Goal: Task Accomplishment & Management: Manage account settings

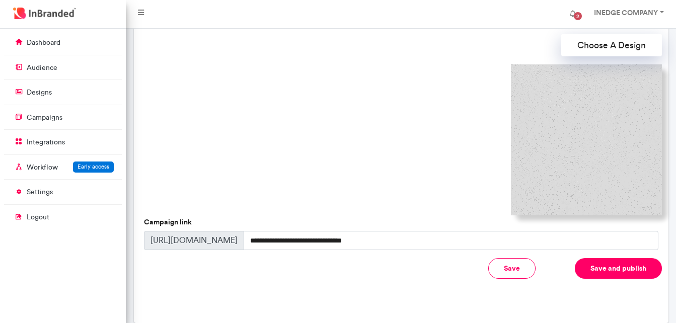
scroll to position [370, 0]
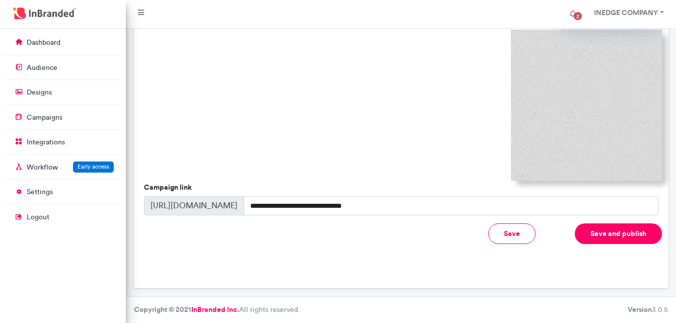
click at [513, 234] on button "Save" at bounding box center [511, 233] width 47 height 21
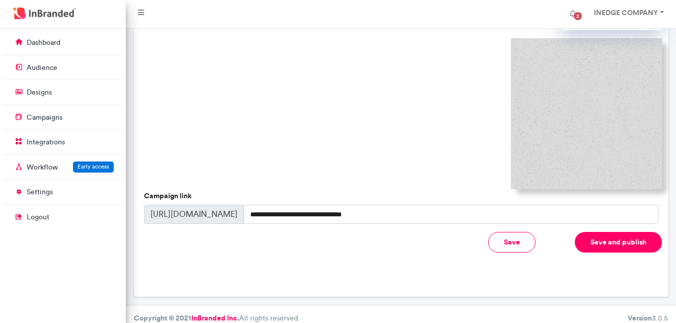
scroll to position [360, 0]
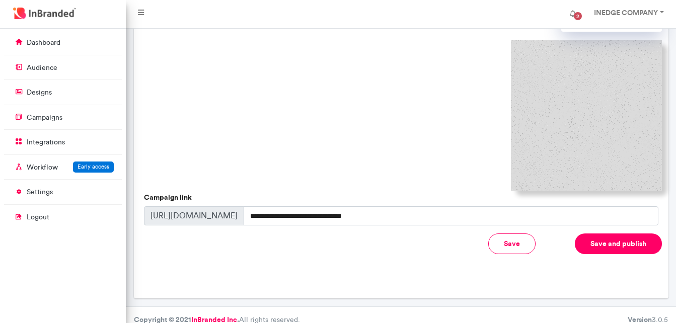
click at [601, 240] on button "Save and publish" at bounding box center [618, 244] width 87 height 21
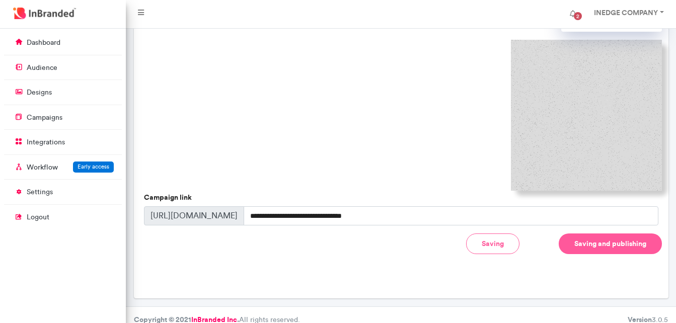
scroll to position [350, 0]
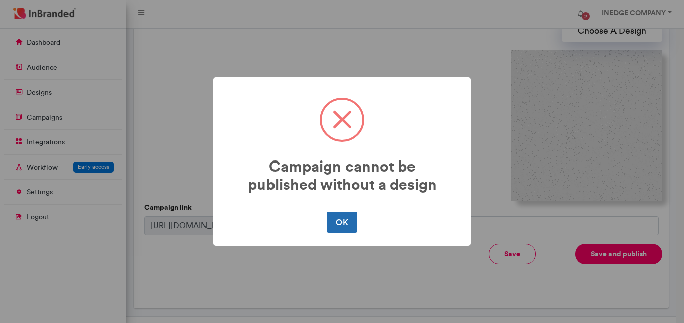
click at [335, 220] on button "OK" at bounding box center [342, 222] width 30 height 21
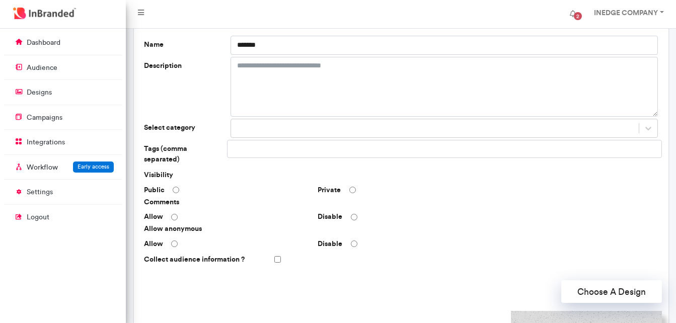
scroll to position [0, 0]
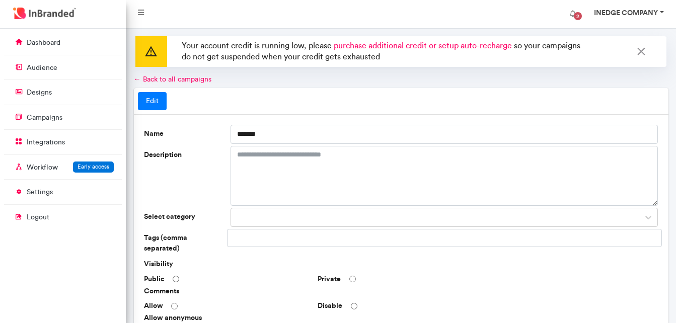
click at [660, 11] on link "INEDGE COMPANY" at bounding box center [628, 14] width 88 height 20
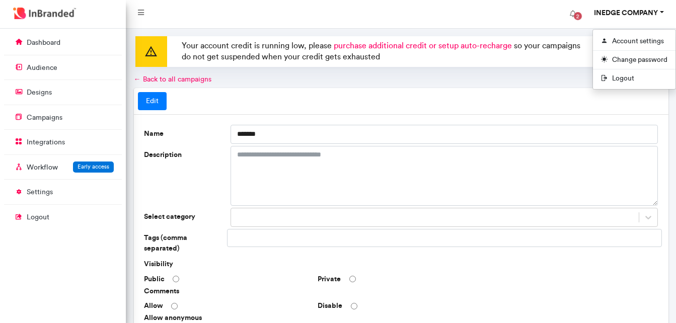
click at [502, 16] on nav "2 INEDGE COMPANY Account settings Change password Logout" at bounding box center [401, 14] width 550 height 29
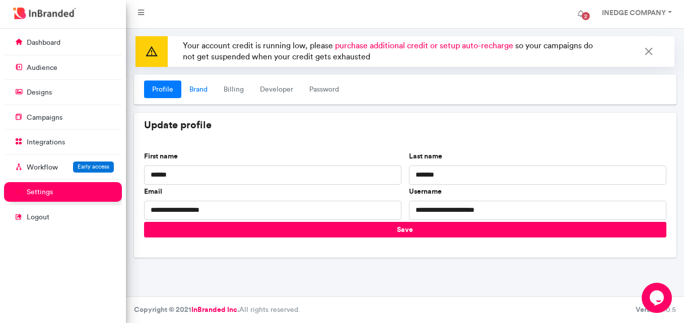
click at [201, 89] on link "Brand" at bounding box center [198, 90] width 34 height 18
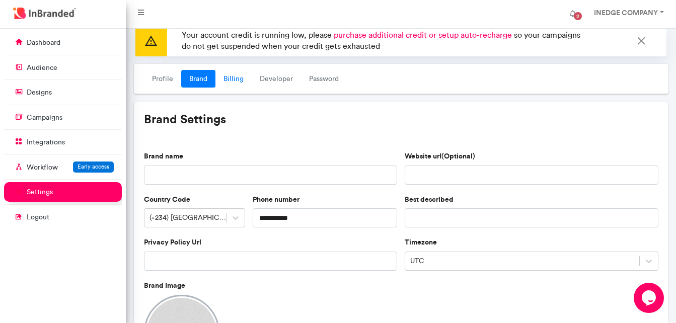
scroll to position [8, 0]
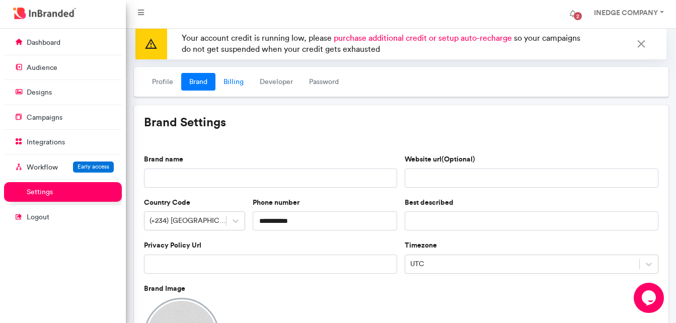
click at [236, 88] on link "Billing" at bounding box center [233, 82] width 36 height 18
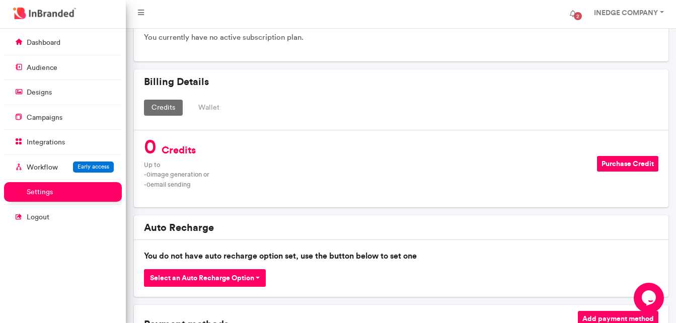
scroll to position [164, 0]
click at [203, 108] on button "Wallet" at bounding box center [209, 107] width 36 height 16
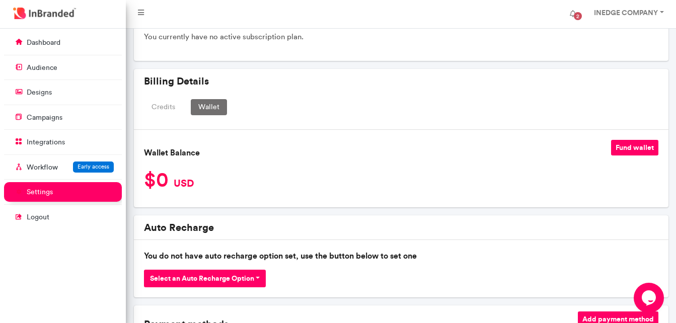
click at [176, 108] on button "Credits" at bounding box center [163, 107] width 39 height 16
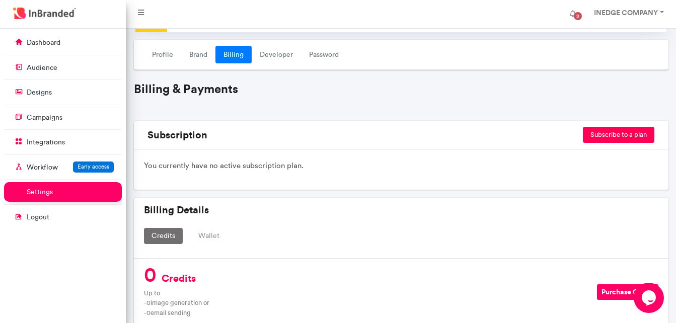
scroll to position [0, 0]
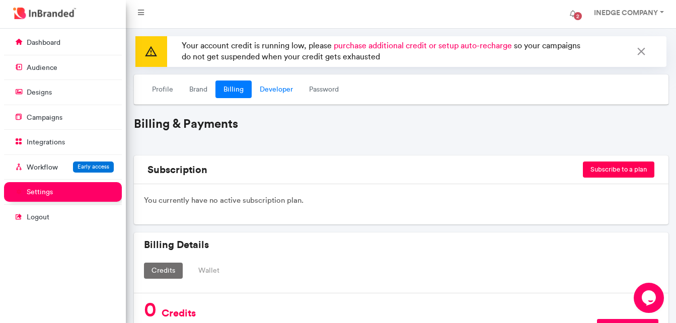
click at [271, 89] on link "Developer" at bounding box center [276, 90] width 49 height 18
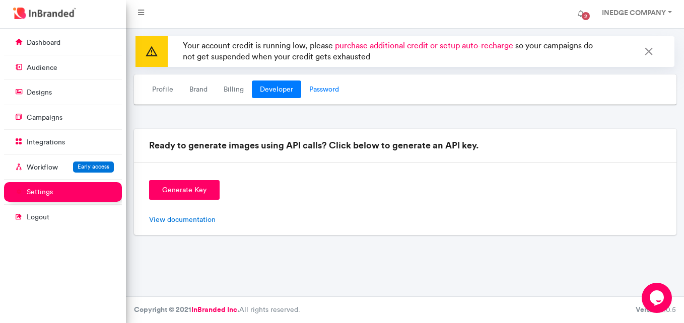
click at [310, 92] on link "Password" at bounding box center [324, 90] width 46 height 18
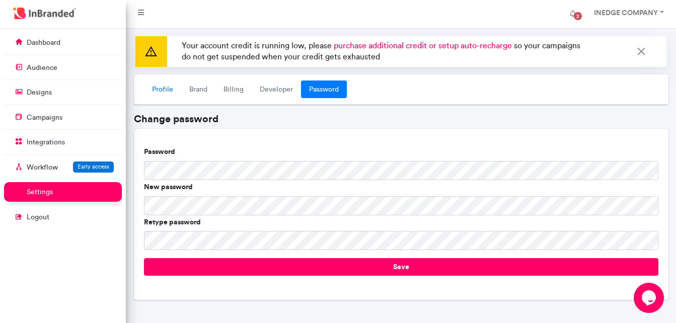
click at [157, 95] on link "Profile" at bounding box center [162, 90] width 37 height 18
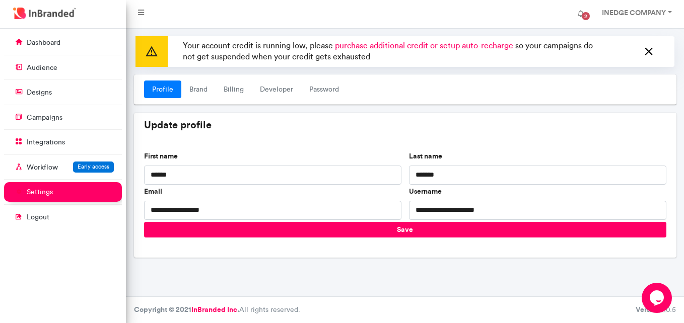
click at [648, 49] on icon at bounding box center [648, 52] width 13 height 16
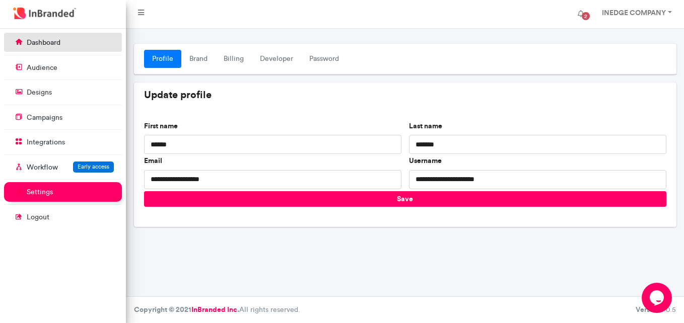
click at [56, 37] on link "dashboard" at bounding box center [63, 42] width 118 height 19
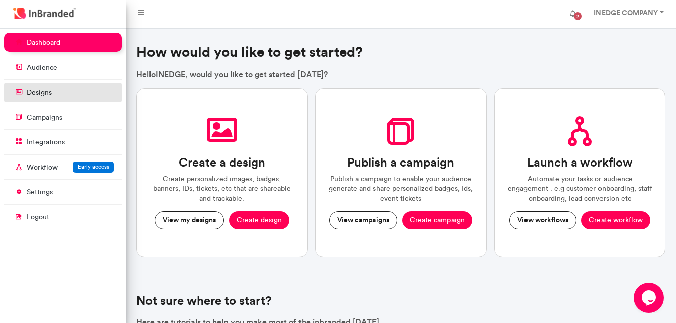
click at [47, 98] on link "designs" at bounding box center [63, 92] width 118 height 19
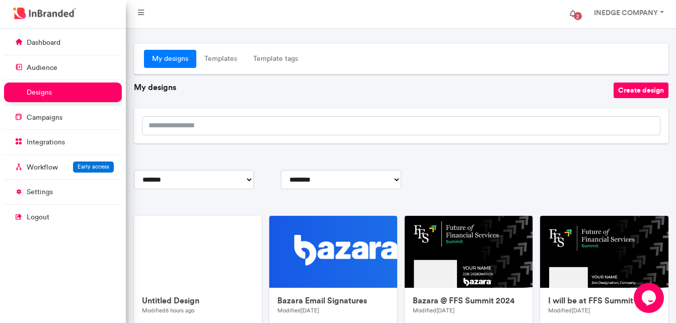
click at [575, 16] on span "2" at bounding box center [578, 16] width 8 height 8
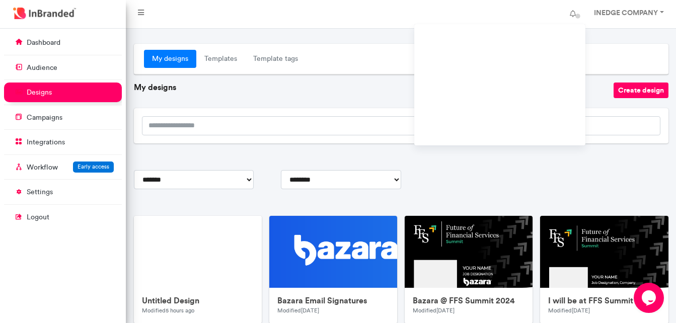
click at [621, 30] on div at bounding box center [401, 36] width 550 height 15
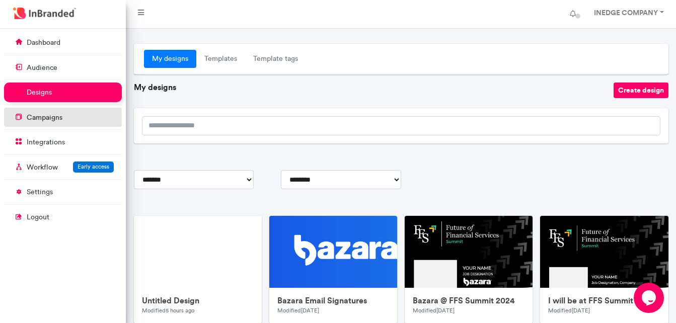
click at [66, 115] on link "campaigns" at bounding box center [63, 117] width 118 height 19
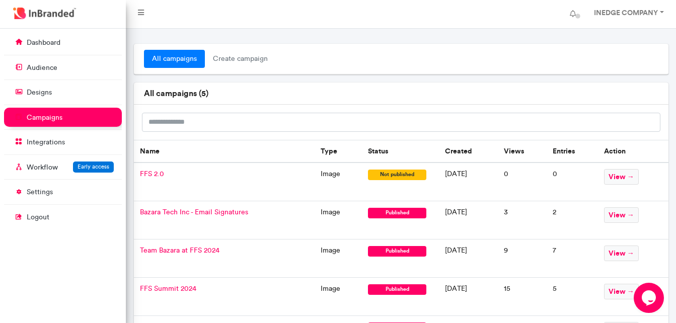
scroll to position [65, 0]
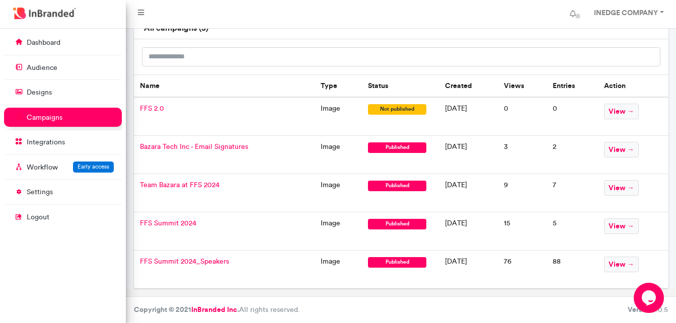
click at [184, 223] on span "FFS Summit 2024" at bounding box center [168, 223] width 56 height 9
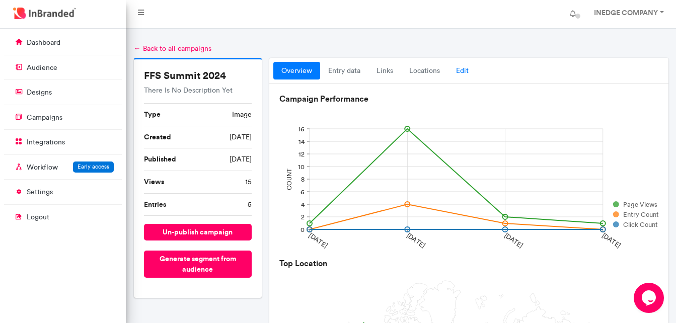
click at [461, 69] on link "Edit" at bounding box center [462, 71] width 29 height 18
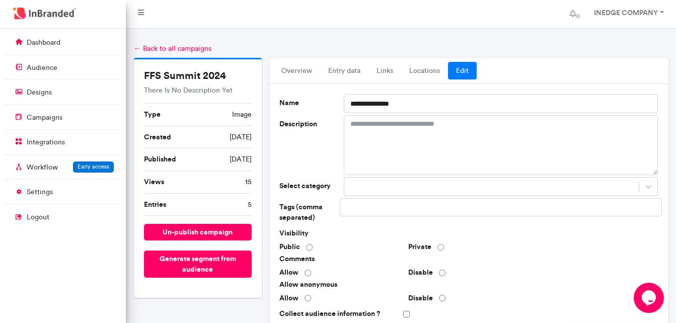
click at [172, 47] on link "← Back to all campaigns" at bounding box center [173, 48] width 78 height 9
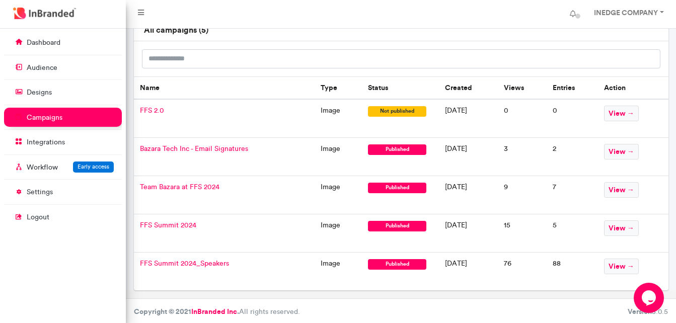
scroll to position [65, 0]
